Goal: Task Accomplishment & Management: Manage account settings

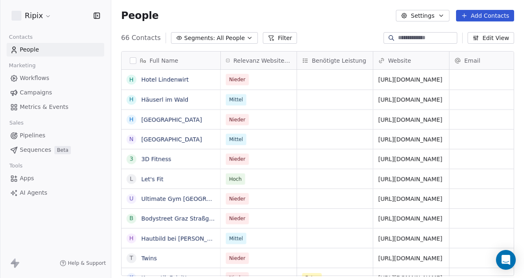
scroll to position [238, 406]
click at [36, 16] on html "Ripix Contacts People Marketing Workflows Campaigns Metrics & Events Sales Pipe…" at bounding box center [262, 139] width 524 height 278
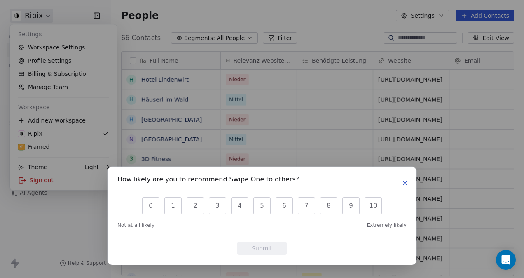
click at [404, 184] on icon "button" at bounding box center [404, 182] width 3 height 3
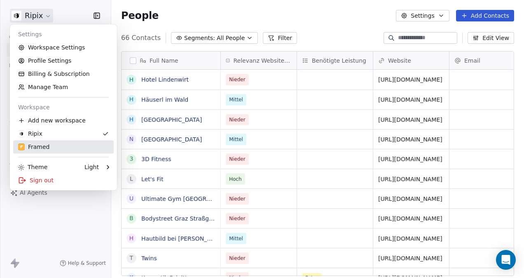
click at [45, 148] on div "Framed" at bounding box center [34, 147] width 32 height 8
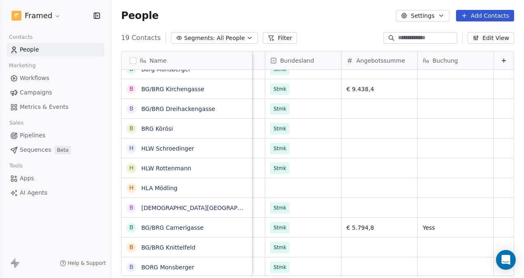
scroll to position [6, 1335]
click at [501, 57] on icon at bounding box center [504, 60] width 7 height 7
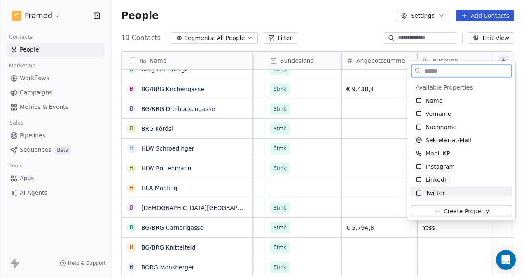
click at [466, 210] on span "Create Property" at bounding box center [466, 210] width 45 height 8
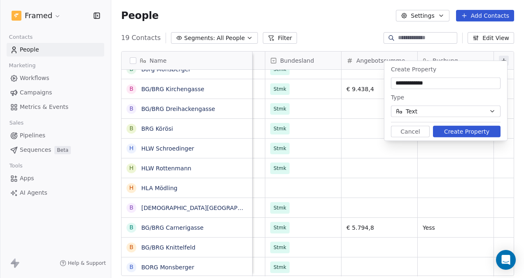
type input "**********"
click at [453, 132] on button "Create Property" at bounding box center [467, 132] width 68 height 12
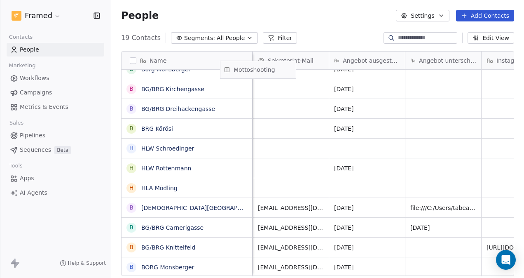
scroll to position [0, 788]
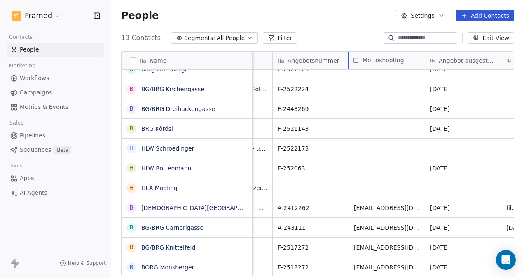
drag, startPoint x: 444, startPoint y: 58, endPoint x: 374, endPoint y: 68, distance: 70.7
click at [374, 68] on div "Name H HTBLA Kaindorf H HAK Linz S Sacre Coeur Graz B BG/BRG Kirchengasse H Hak…" at bounding box center [318, 163] width 392 height 225
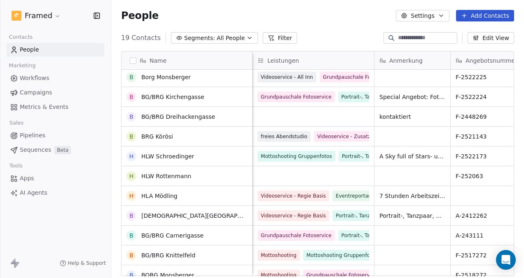
scroll to position [0, 0]
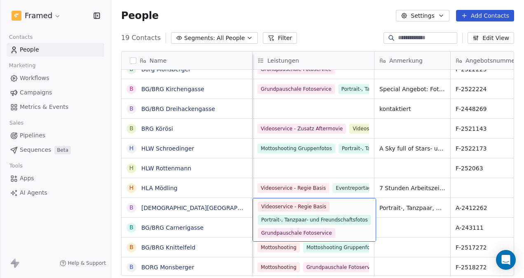
click at [358, 234] on div "Videoservice - Regie Basis Portrait-, Tanzpaar- und Freundschaftsfotos Grundpau…" at bounding box center [315, 220] width 124 height 44
